Goal: Information Seeking & Learning: Learn about a topic

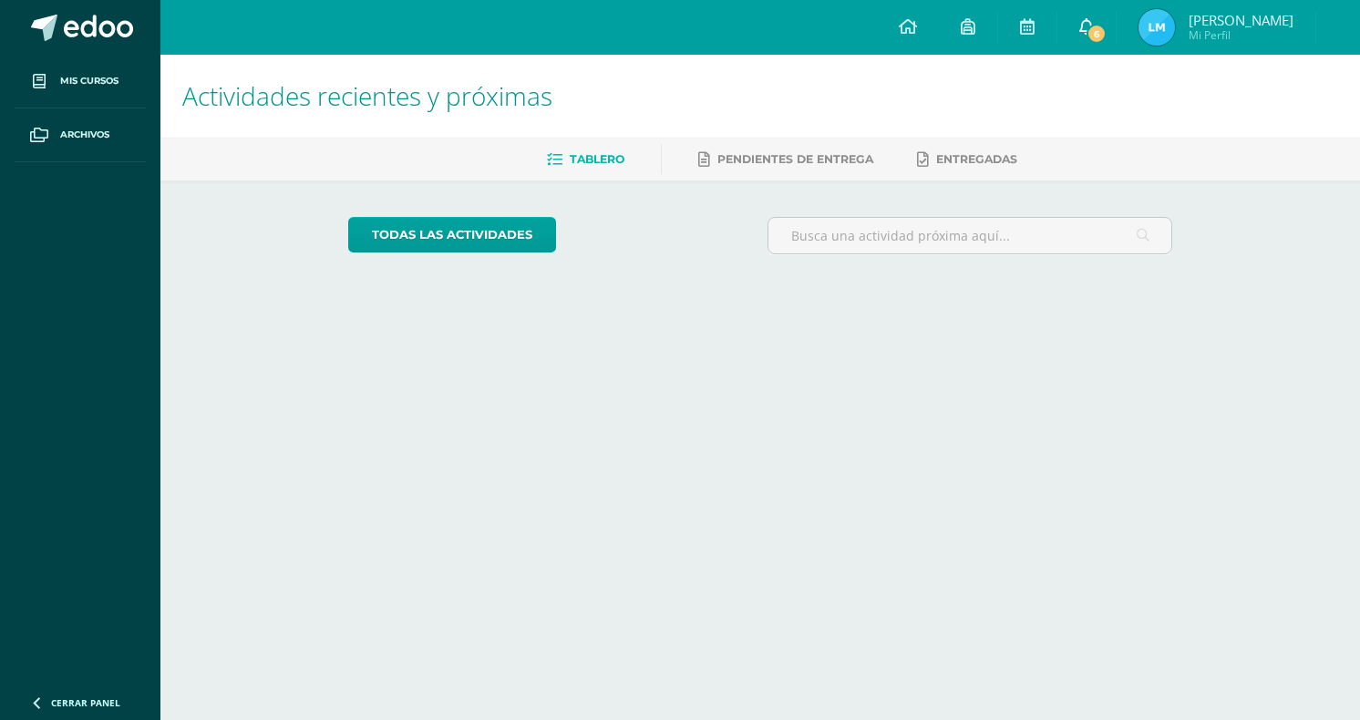
click at [1094, 30] on icon at bounding box center [1086, 26] width 15 height 16
click at [91, 21] on span at bounding box center [98, 28] width 69 height 27
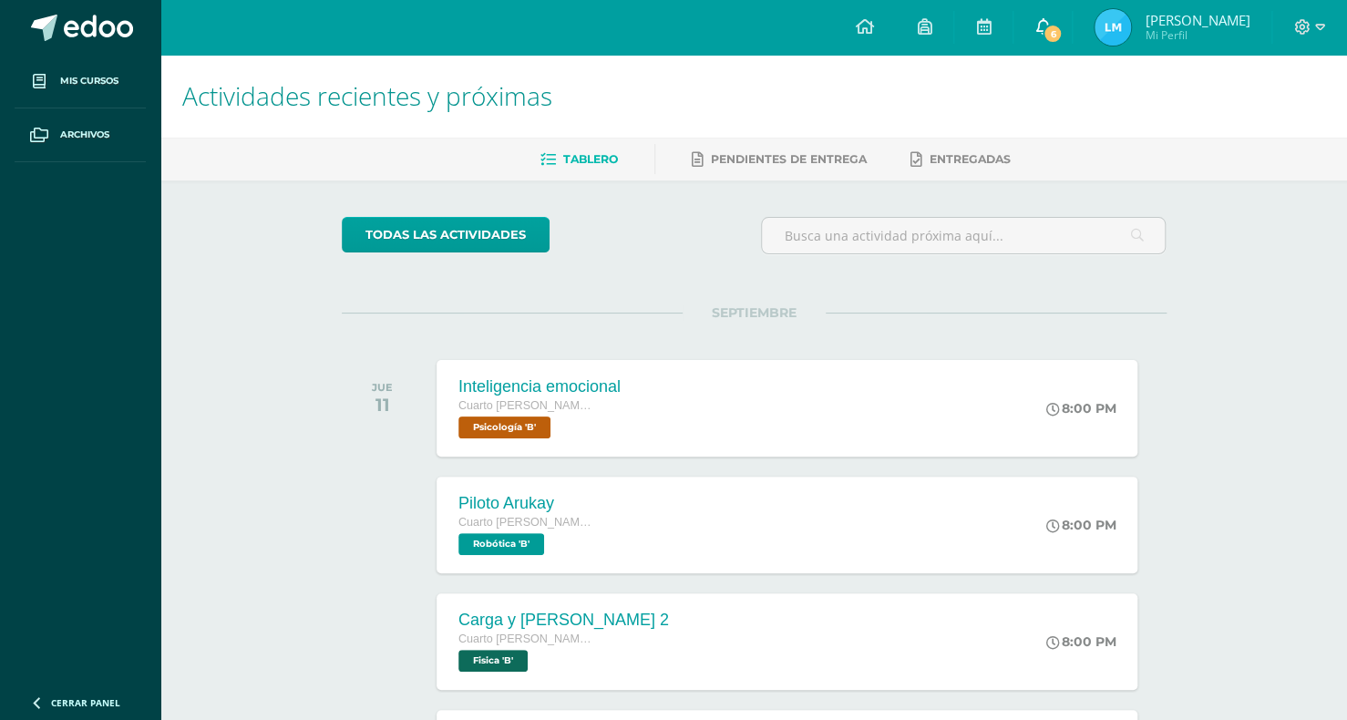
click at [1063, 24] on span "6" at bounding box center [1053, 34] width 20 height 20
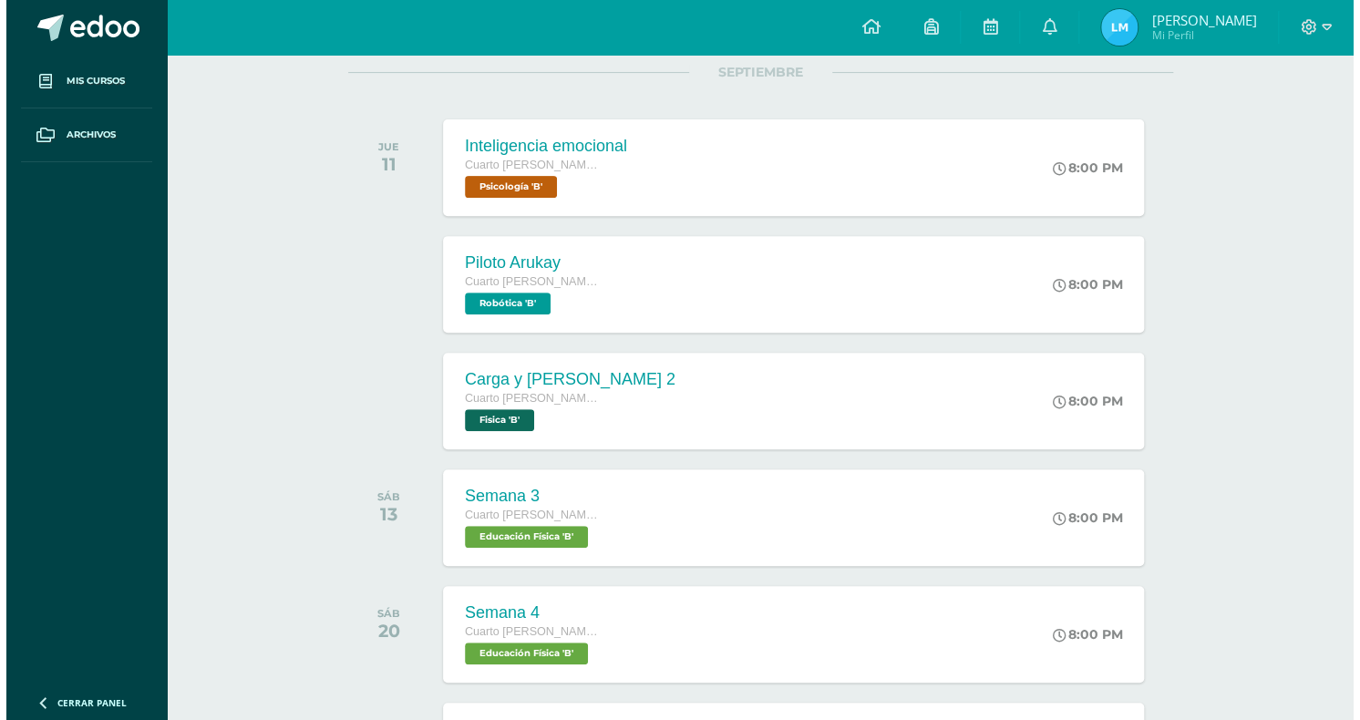
scroll to position [273, 0]
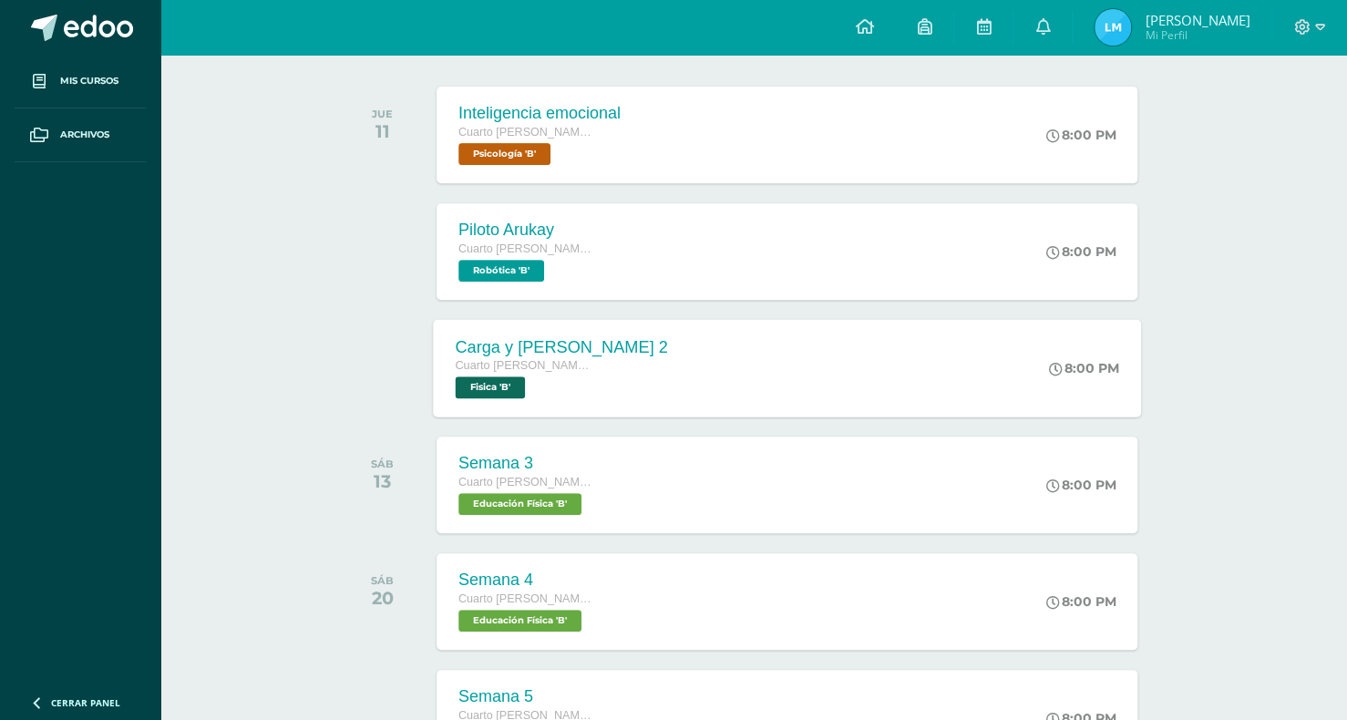
click at [1003, 352] on div "Carga y [PERSON_NAME] 2 Cuarto [PERSON_NAME]. Progra Fisica 'B' 8:00 PM Carga y…" at bounding box center [787, 368] width 708 height 98
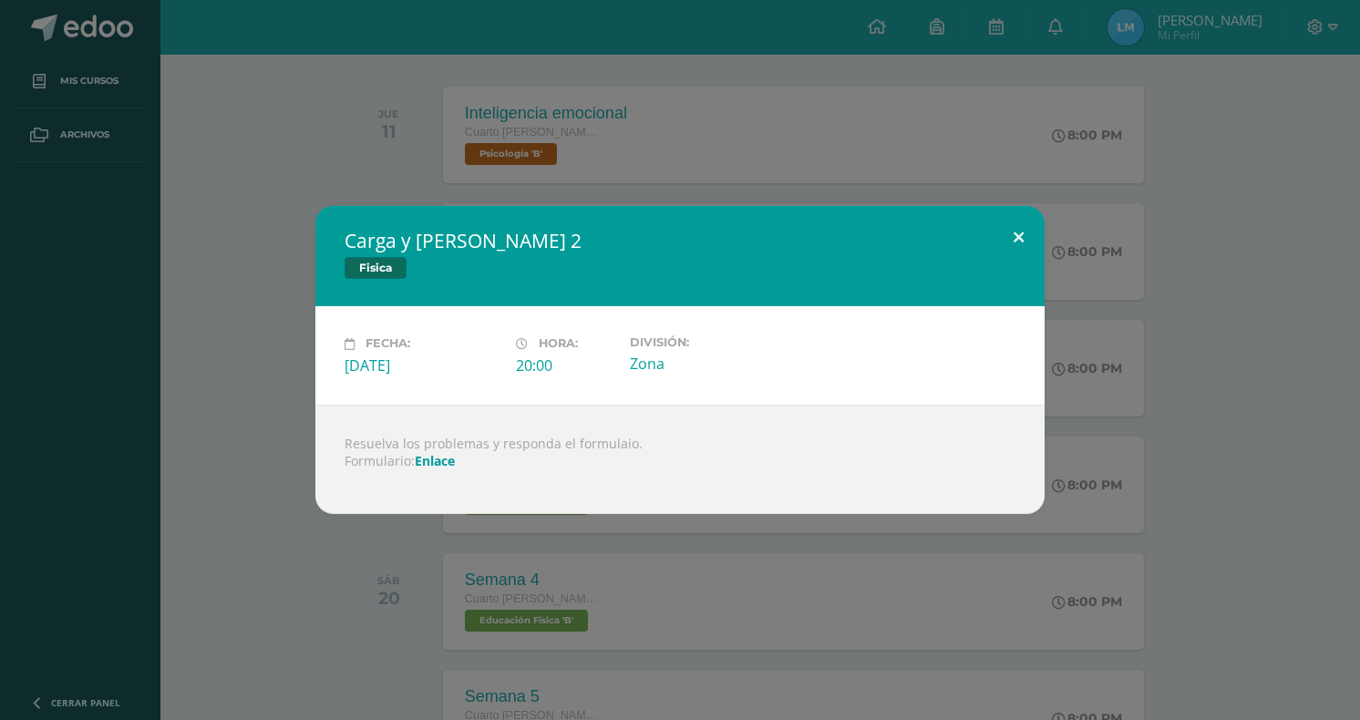
click at [1007, 235] on button at bounding box center [1019, 237] width 52 height 62
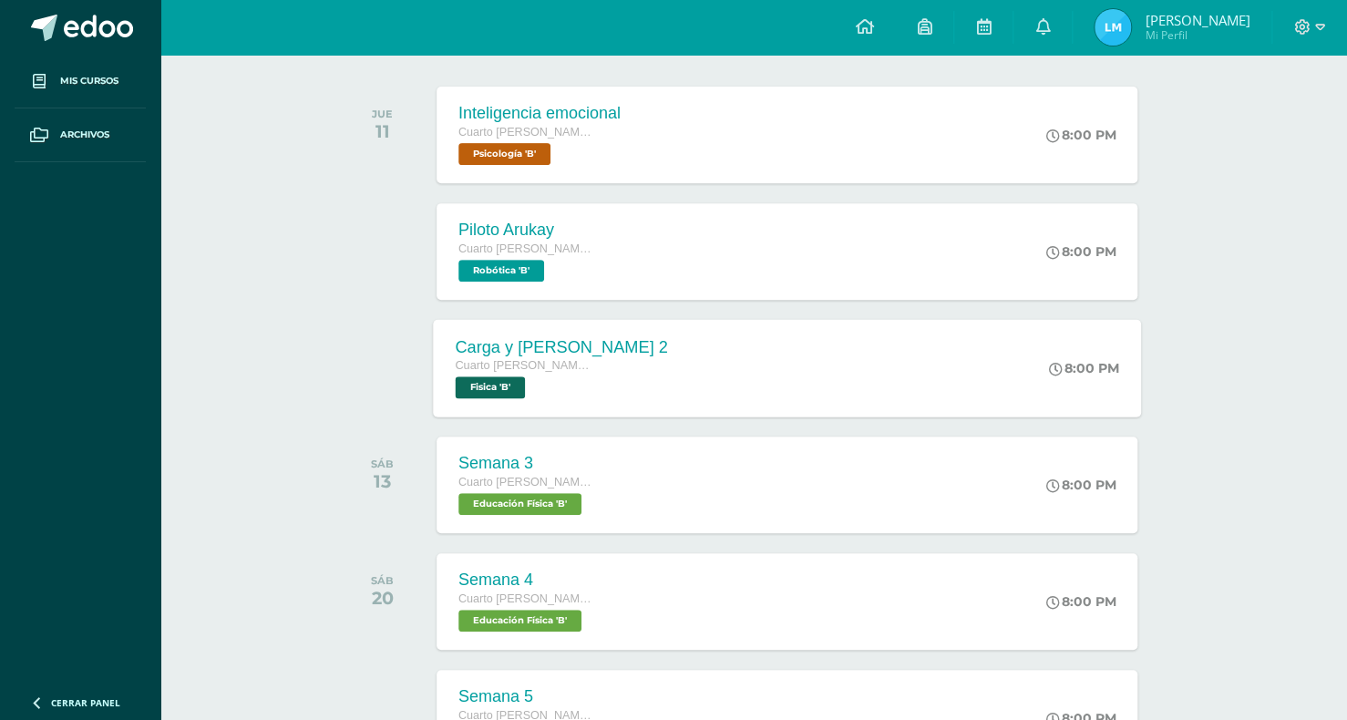
click at [838, 380] on div "Carga y [PERSON_NAME] 2 Cuarto [PERSON_NAME]. Progra Fisica 'B' 8:00 PM Carga y…" at bounding box center [787, 368] width 708 height 98
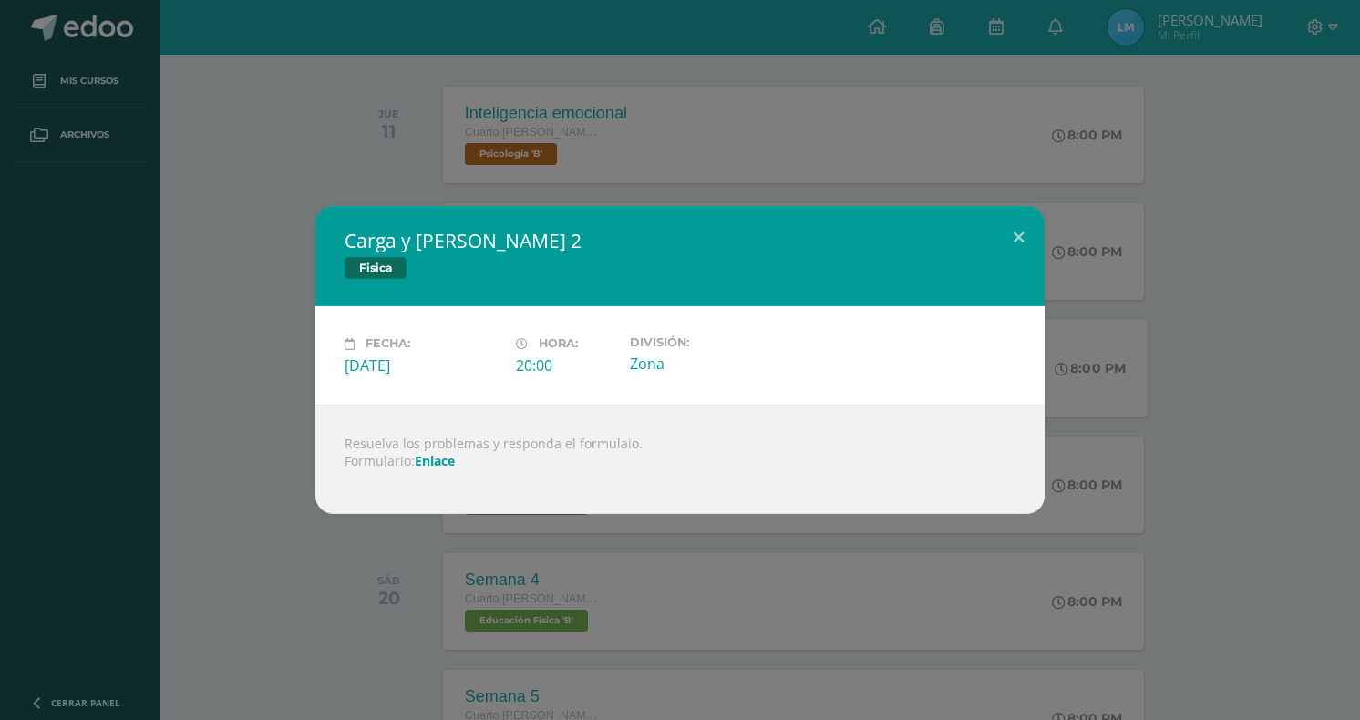
click at [1201, 312] on div "Carga y [PERSON_NAME] 2 Fisica Fecha: [DATE] Hora: 20:00 División: Zona" at bounding box center [679, 359] width 1345 height 307
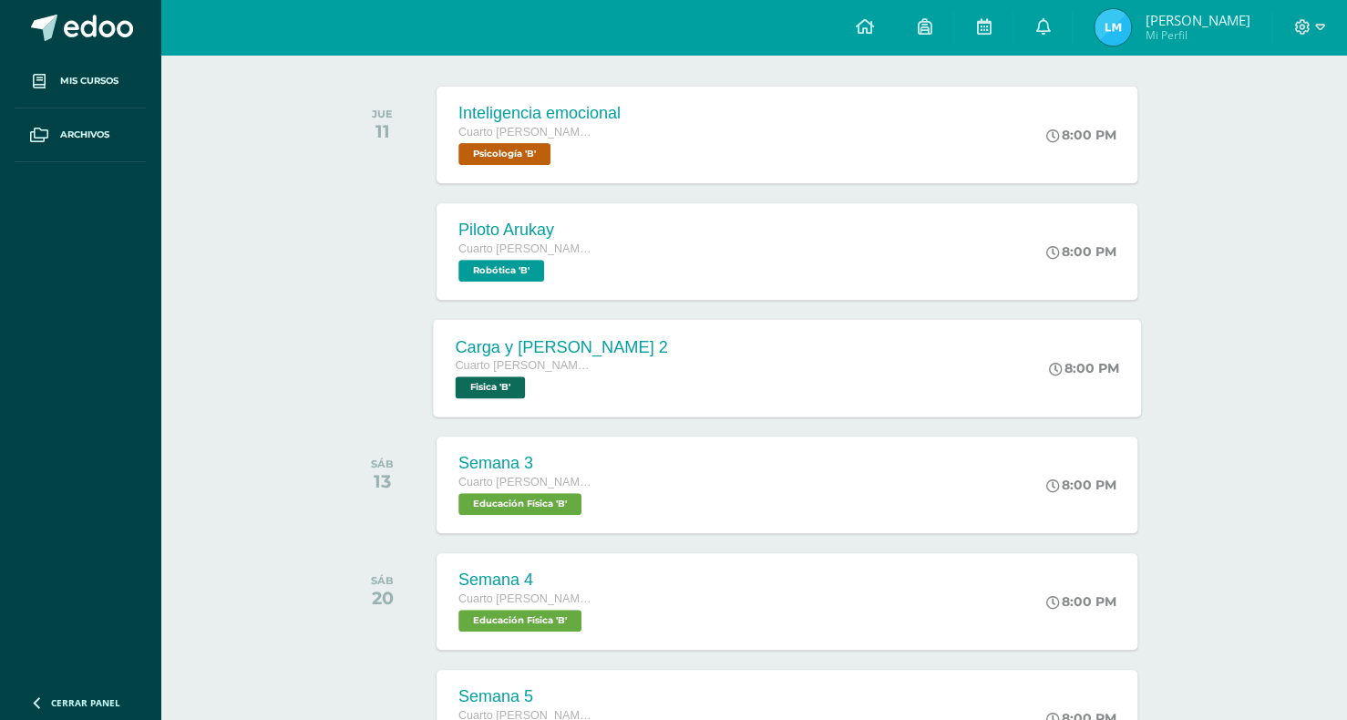
click at [598, 367] on div "Cuarto [PERSON_NAME]. Progra" at bounding box center [561, 366] width 212 height 20
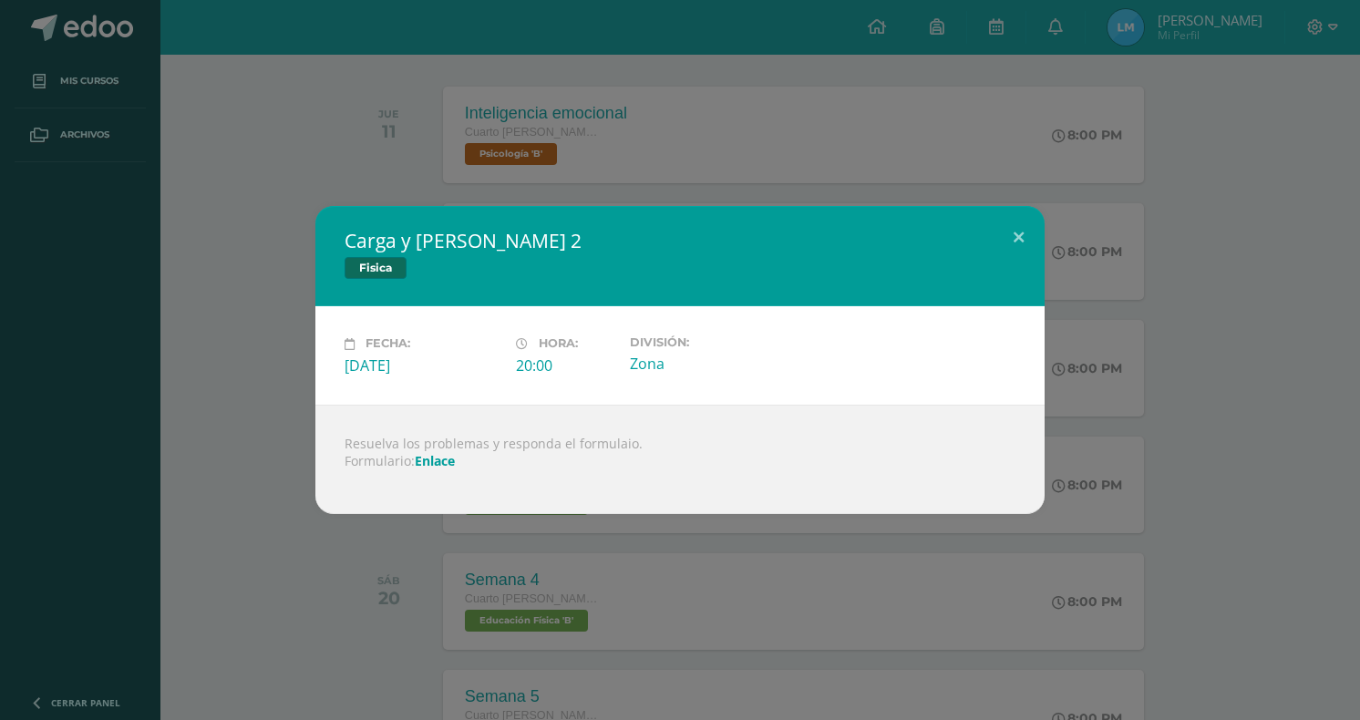
click at [452, 465] on link "Enlace" at bounding box center [435, 460] width 40 height 17
